Goal: Task Accomplishment & Management: Manage account settings

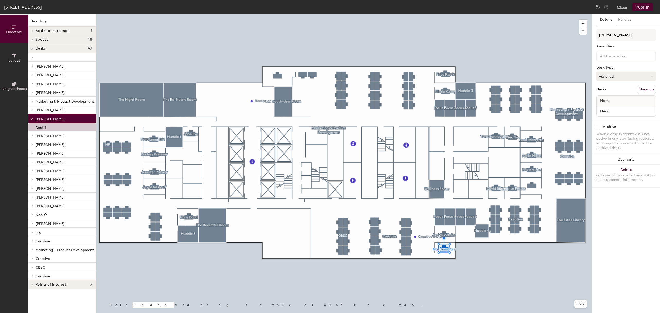
click at [617, 76] on button "Assigned" at bounding box center [626, 76] width 60 height 9
click at [623, 9] on button "Close" at bounding box center [622, 7] width 10 height 8
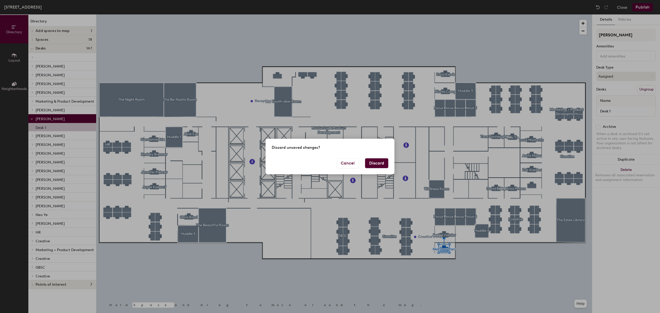
click at [376, 163] on button "Discard" at bounding box center [376, 163] width 23 height 10
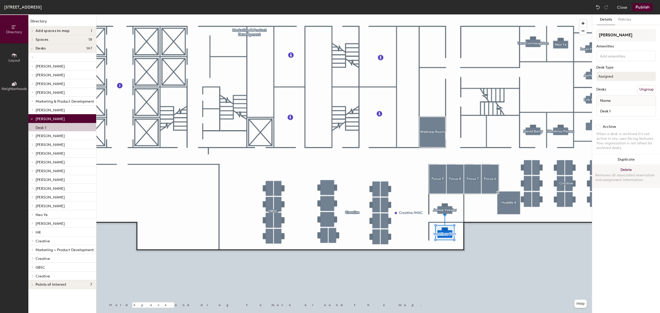
click at [618, 167] on button "Delete Removes all associated reservation and assignment information" at bounding box center [626, 176] width 68 height 23
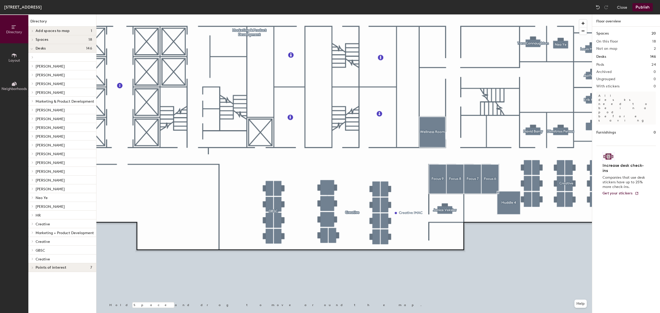
click at [643, 7] on button "Publish" at bounding box center [642, 7] width 20 height 8
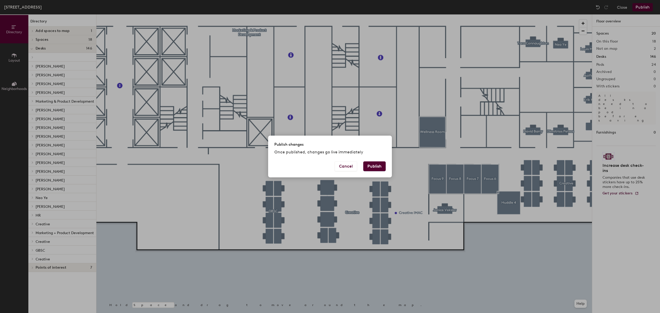
click at [373, 166] on button "Publish" at bounding box center [374, 166] width 22 height 10
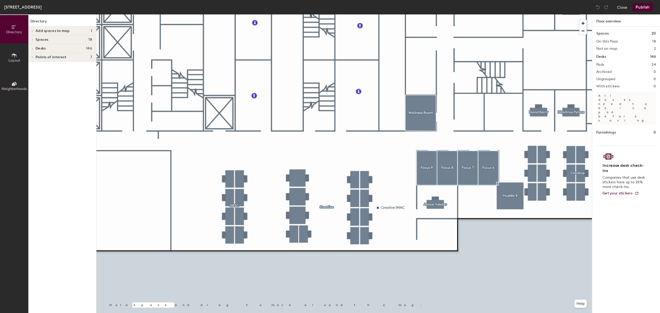
click at [34, 30] on span at bounding box center [32, 31] width 4 height 3
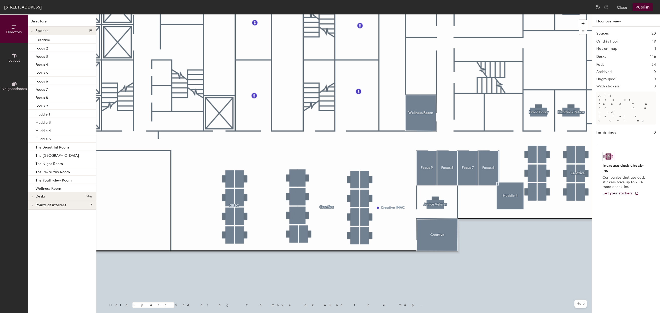
click at [642, 6] on button "Publish" at bounding box center [642, 7] width 20 height 8
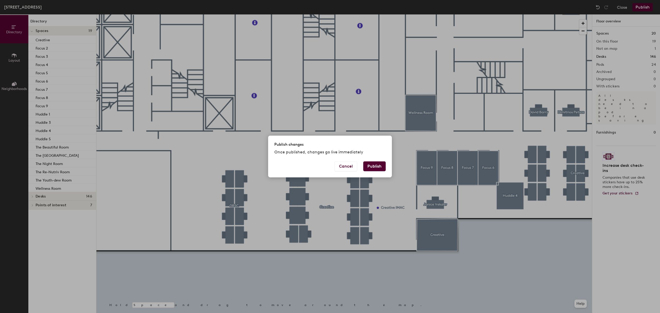
click at [379, 165] on button "Publish" at bounding box center [374, 166] width 22 height 10
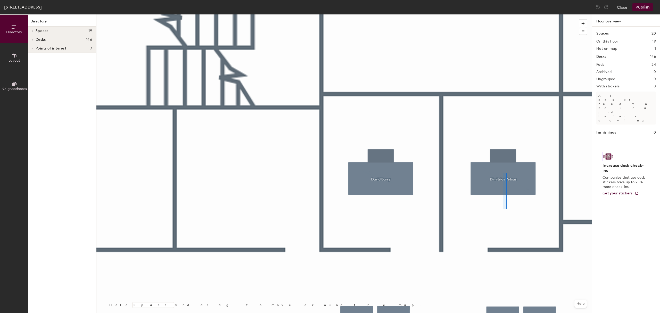
click at [487, 14] on div at bounding box center [343, 14] width 495 height 0
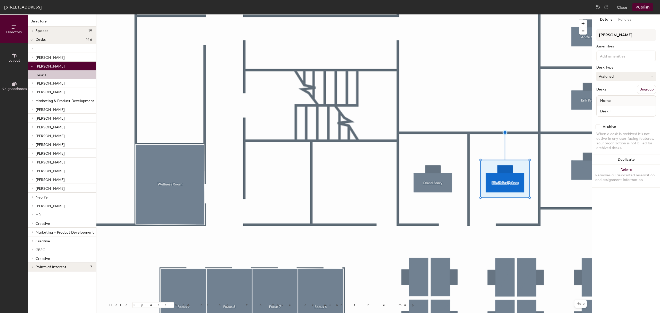
click at [632, 75] on button "Assigned" at bounding box center [626, 76] width 60 height 9
click at [614, 100] on div "Hot" at bounding box center [622, 100] width 52 height 8
click at [615, 77] on button "Hot" at bounding box center [626, 76] width 60 height 9
click at [611, 87] on div "Assigned Hot Hoteled" at bounding box center [626, 100] width 60 height 28
click at [609, 91] on div "Desks Ungroup" at bounding box center [626, 89] width 60 height 9
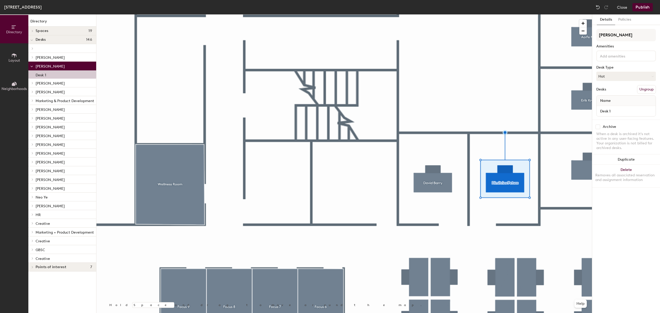
click at [610, 80] on div "Dimitrios Petsas Amenities Desk Type Hot Desks Ungroup Name Desk 1" at bounding box center [626, 74] width 60 height 91
click at [611, 85] on div "Desks Ungroup" at bounding box center [626, 89] width 60 height 9
click at [610, 76] on button "Hot" at bounding box center [626, 76] width 60 height 9
click at [609, 89] on div "Assigned" at bounding box center [622, 92] width 52 height 8
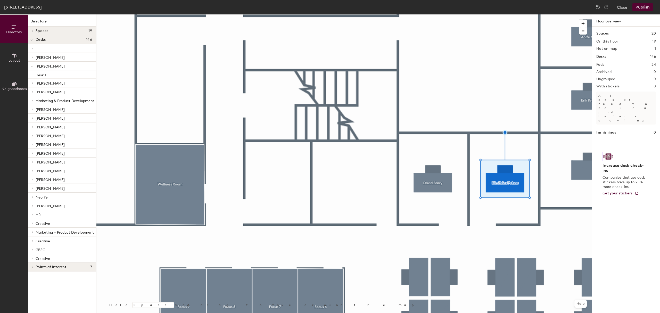
click at [509, 14] on div at bounding box center [343, 14] width 495 height 0
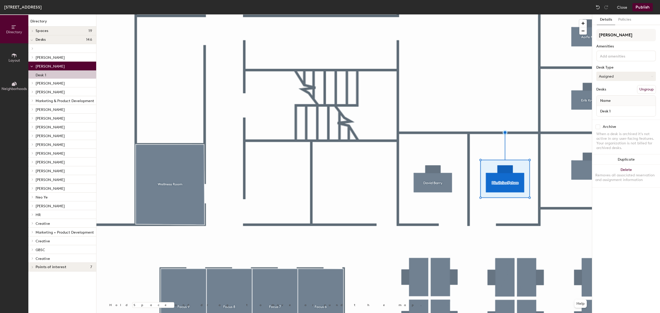
click at [621, 72] on button "Assigned" at bounding box center [626, 76] width 60 height 9
click at [619, 73] on button "Assigned" at bounding box center [626, 76] width 60 height 9
click at [555, 34] on div "Directory Layout Neighborhoods Directory Spaces 19 Creative Focus 2 Focus 3 Foc…" at bounding box center [330, 163] width 660 height 298
click at [626, 34] on input "Julie" at bounding box center [626, 35] width 60 height 12
paste input "Broderick"
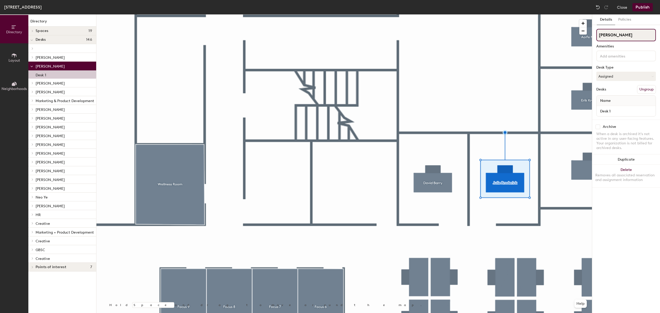
drag, startPoint x: 609, startPoint y: 36, endPoint x: 606, endPoint y: 36, distance: 3.1
click at [606, 36] on input "[PERSON_NAME]" at bounding box center [626, 35] width 60 height 12
click at [634, 37] on input "[PERSON_NAME]" at bounding box center [626, 35] width 60 height 12
type input "[PERSON_NAME]"
click at [647, 4] on button "Publish" at bounding box center [642, 7] width 20 height 8
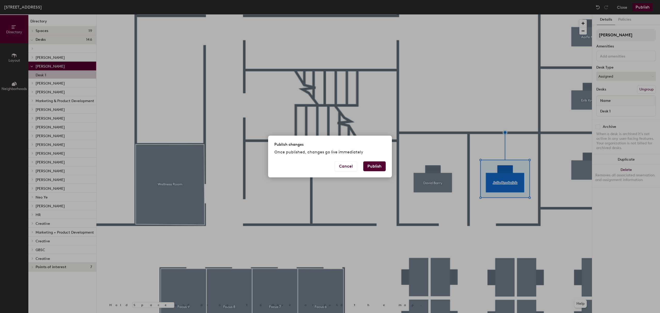
click at [377, 169] on button "Publish" at bounding box center [374, 166] width 22 height 10
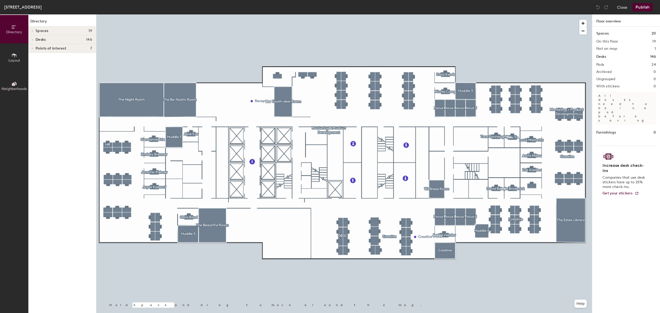
click at [516, 14] on div at bounding box center [343, 14] width 495 height 0
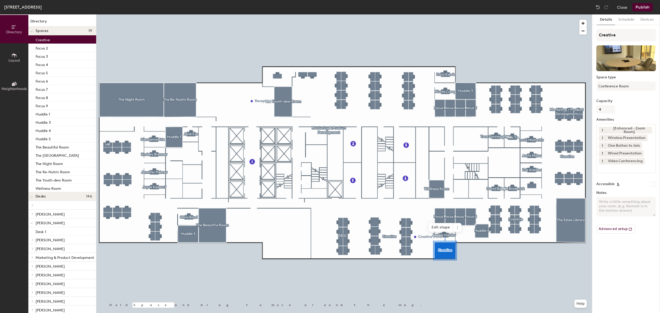
click at [465, 14] on div at bounding box center [343, 14] width 495 height 0
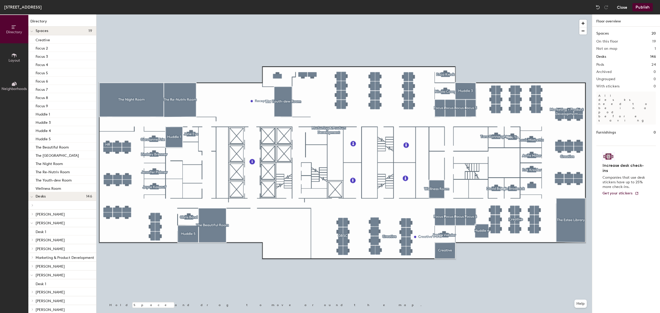
click at [625, 10] on button "Close" at bounding box center [622, 7] width 10 height 8
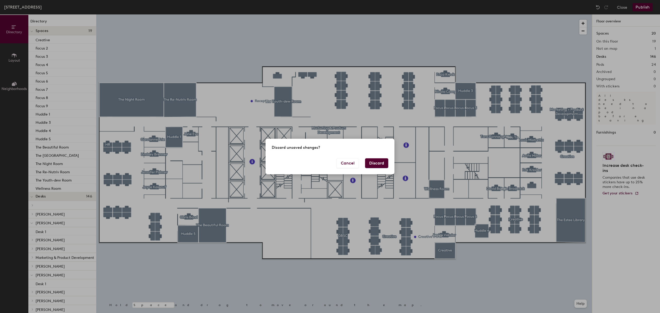
click at [376, 159] on button "Discard" at bounding box center [376, 163] width 23 height 10
